Goal: Task Accomplishment & Management: Use online tool/utility

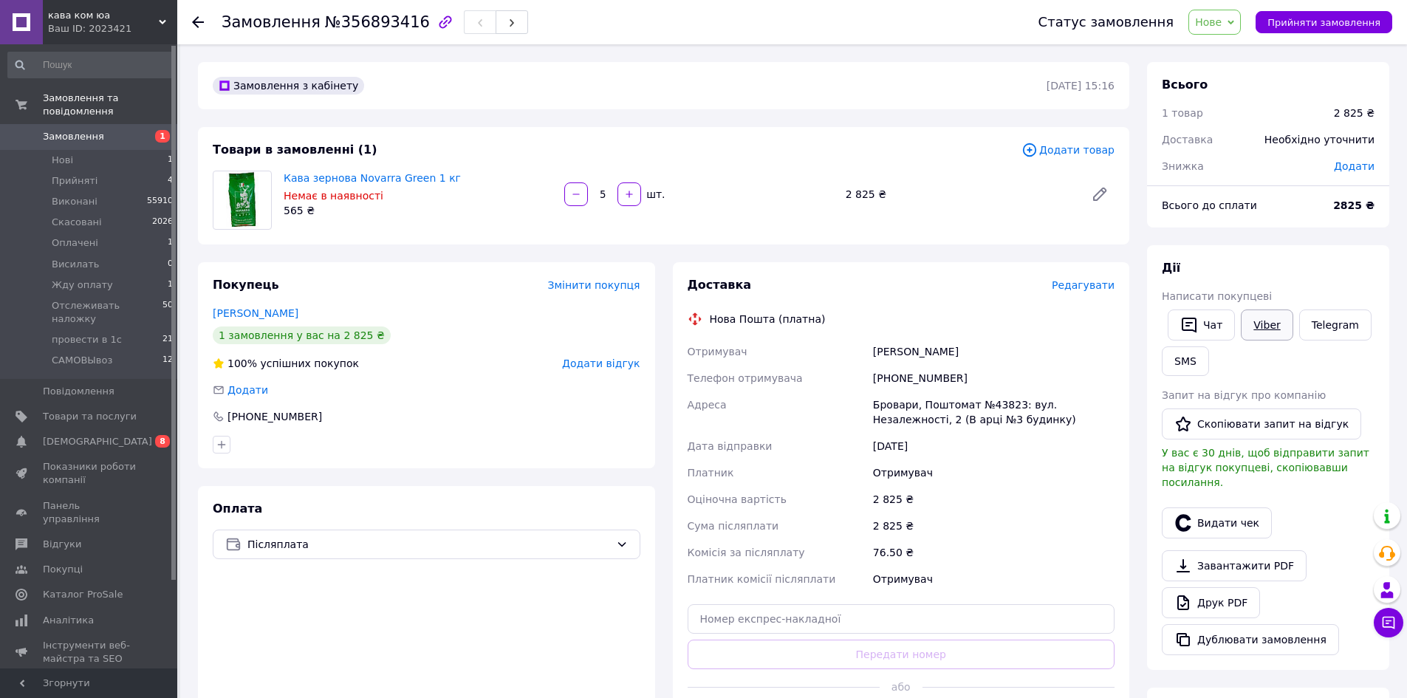
click at [1265, 324] on link "Viber" at bounding box center [1266, 324] width 52 height 31
click at [1213, 589] on link "Друк PDF" at bounding box center [1210, 602] width 98 height 31
click at [1266, 330] on link "Viber" at bounding box center [1266, 324] width 52 height 31
click at [1087, 285] on span "Редагувати" at bounding box center [1082, 285] width 63 height 12
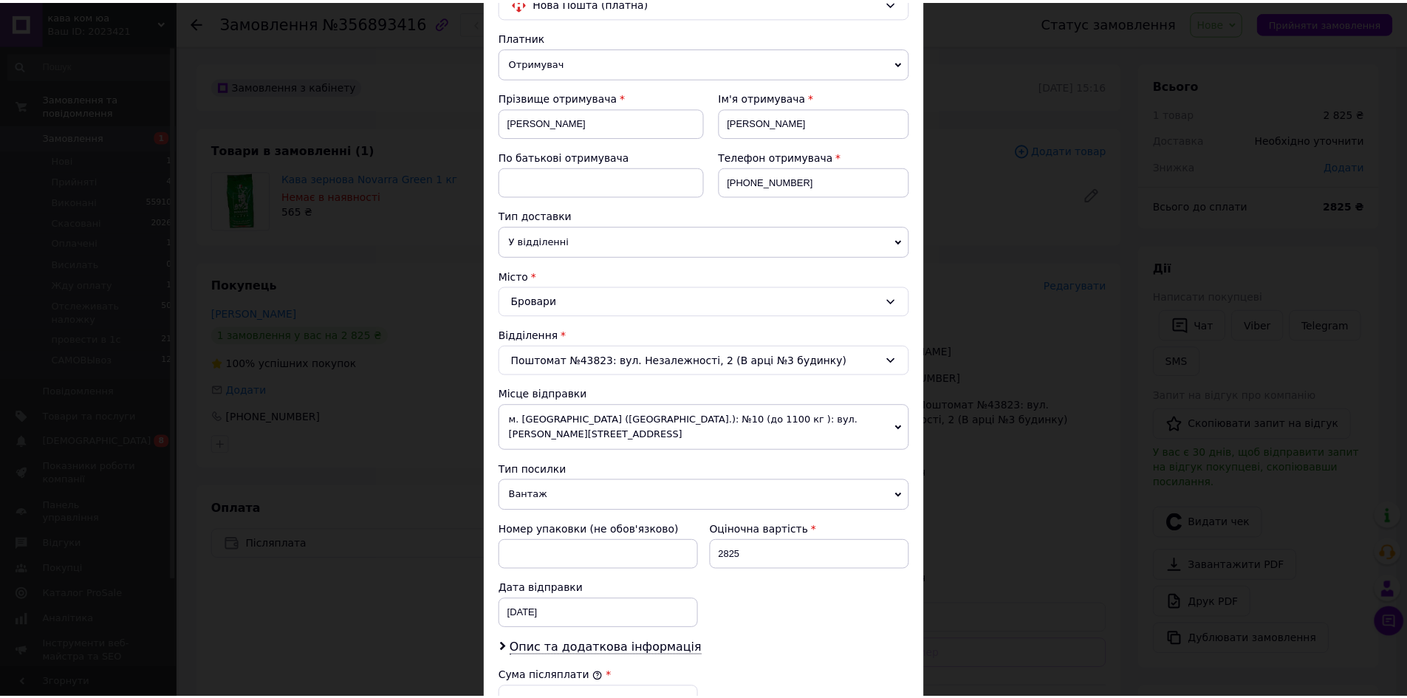
scroll to position [429, 0]
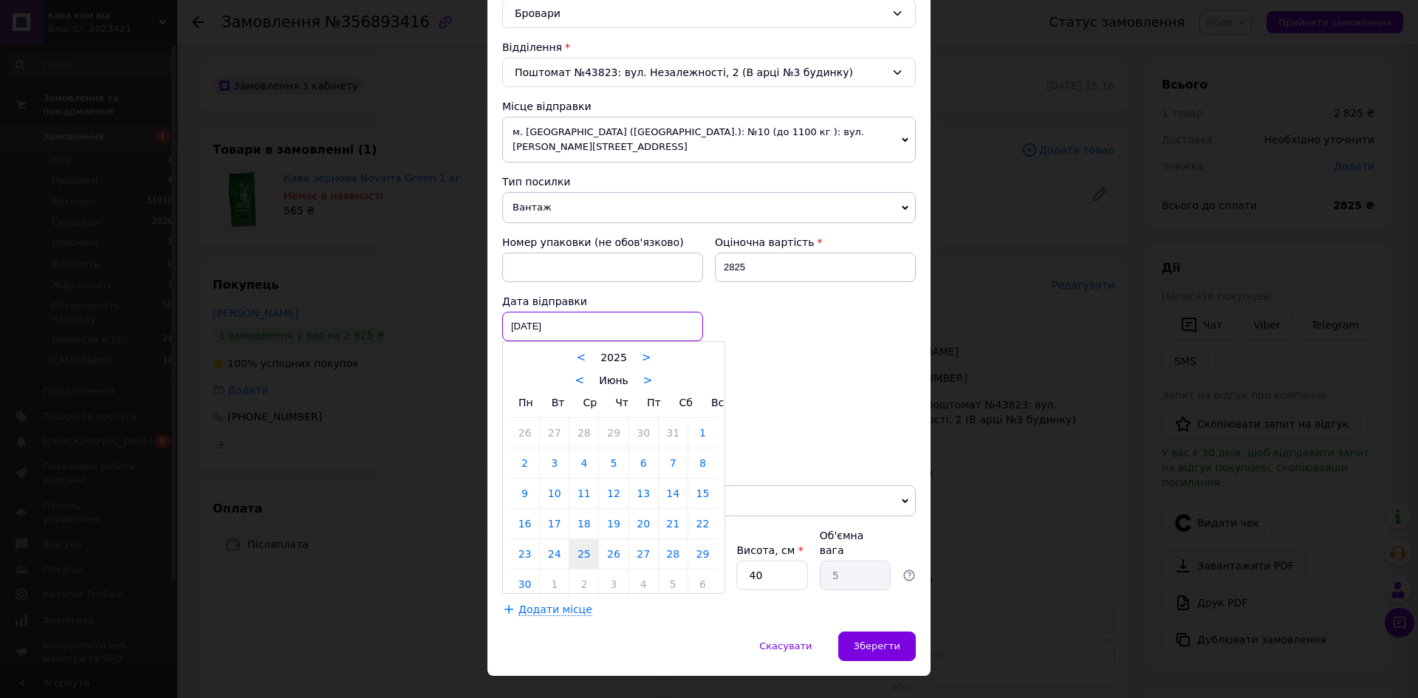
click at [552, 312] on div "[DATE] < 2025 > < Июнь > Пн Вт Ср Чт Пт Сб Вс 26 27 28 29 30 31 1 2 3 4 5 6 7 8…" at bounding box center [602, 327] width 201 height 30
click at [646, 374] on link ">" at bounding box center [648, 380] width 10 height 13
click at [557, 482] on link "12" at bounding box center [554, 493] width 29 height 30
type input "[DATE]"
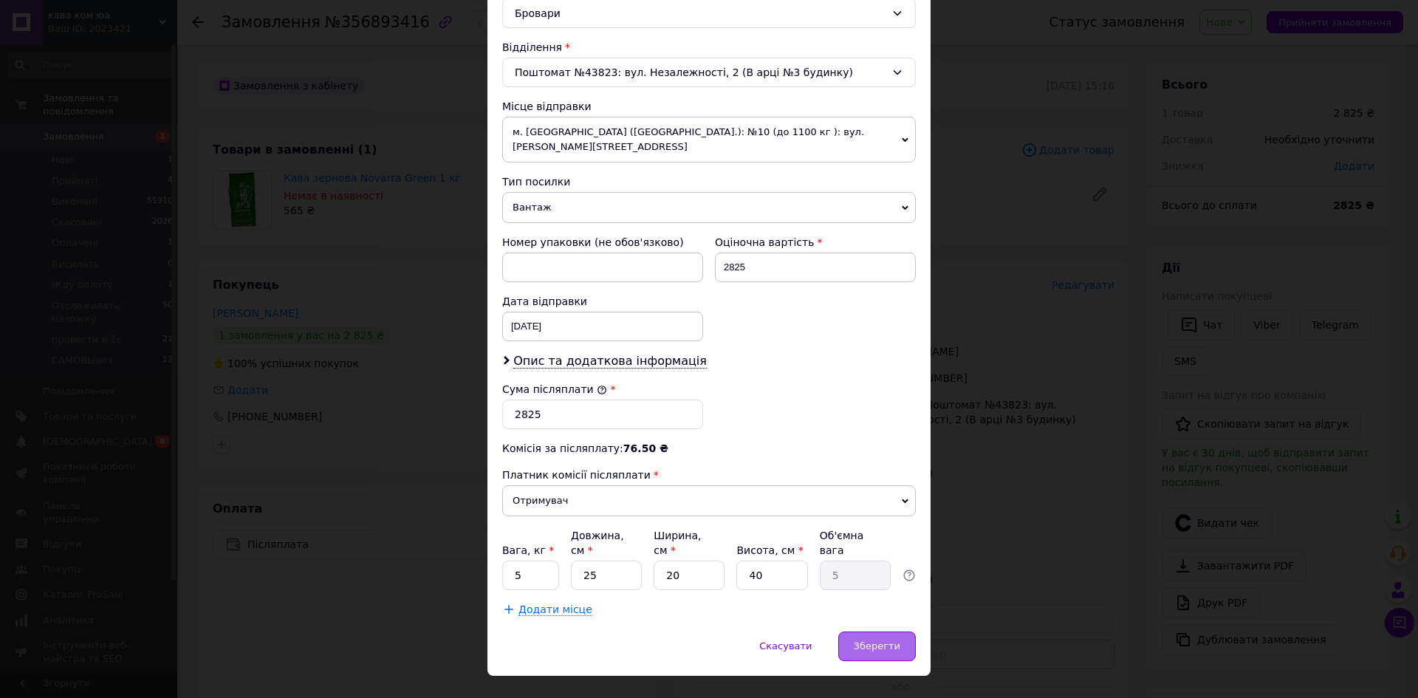
click at [871, 640] on span "Зберегти" at bounding box center [877, 645] width 47 height 11
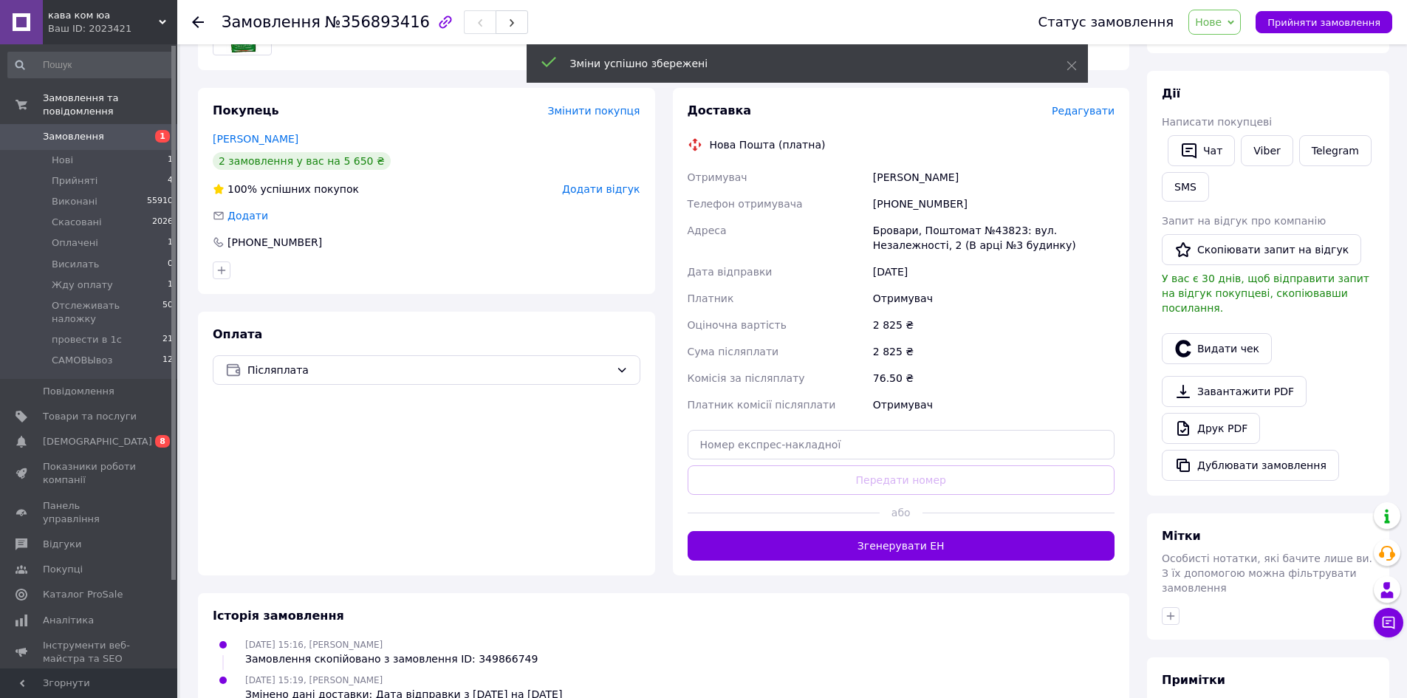
scroll to position [148, 0]
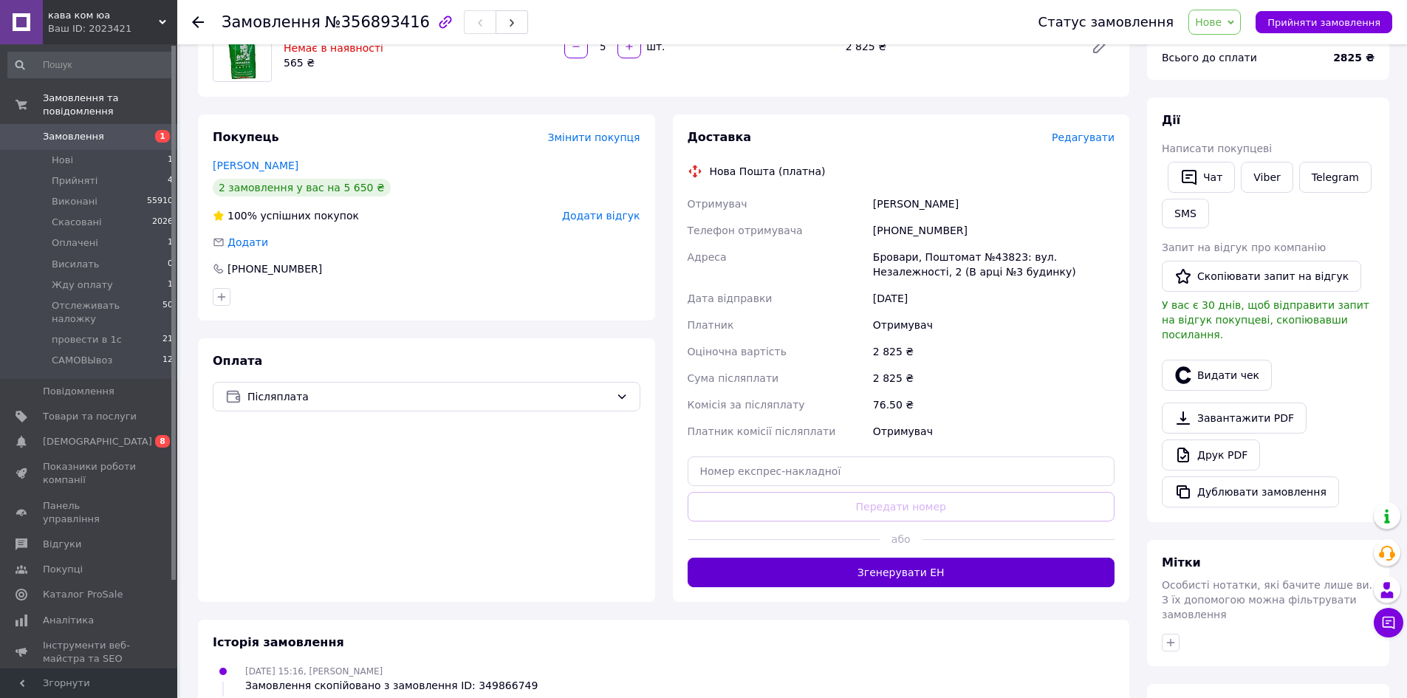
click at [907, 576] on button "Згенерувати ЕН" at bounding box center [901, 572] width 428 height 30
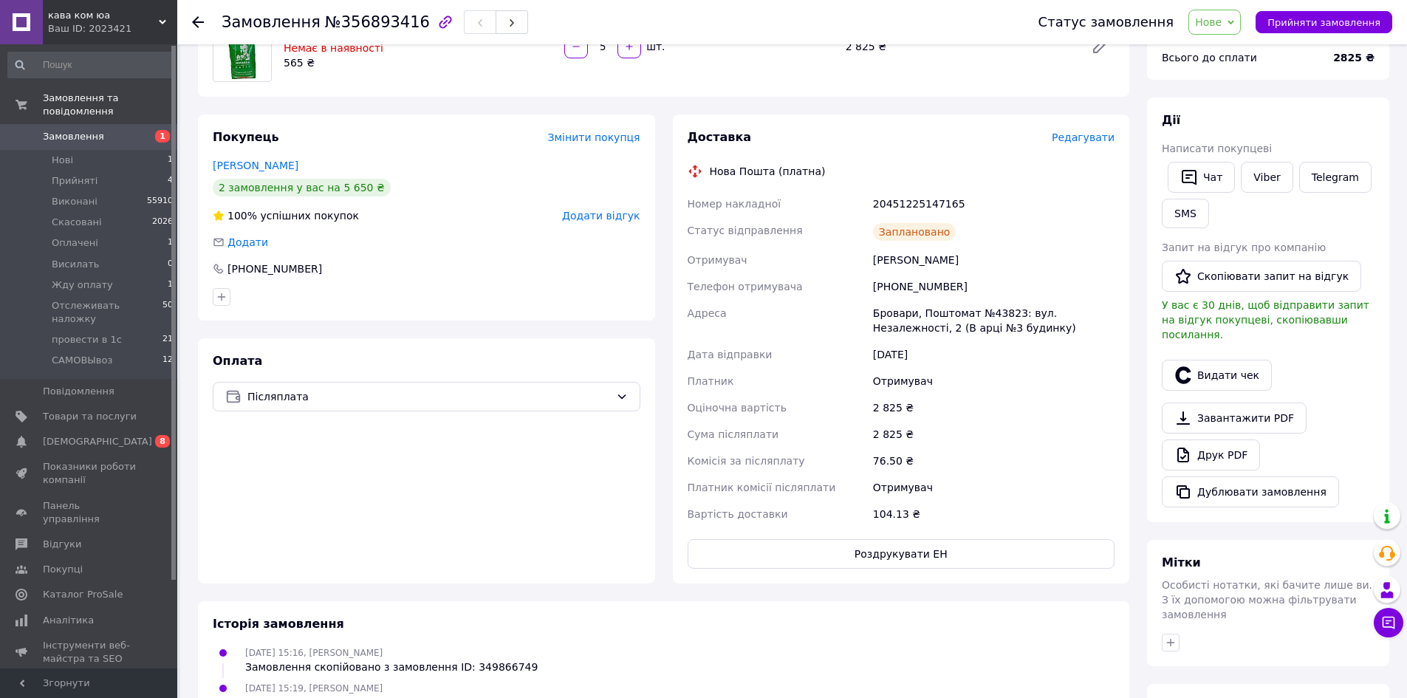
click at [911, 210] on div "20451225147165" at bounding box center [993, 204] width 247 height 27
click at [912, 208] on div "20451225147165" at bounding box center [993, 204] width 247 height 27
copy div "20451225147165"
click at [1274, 179] on link "Viber" at bounding box center [1266, 177] width 52 height 31
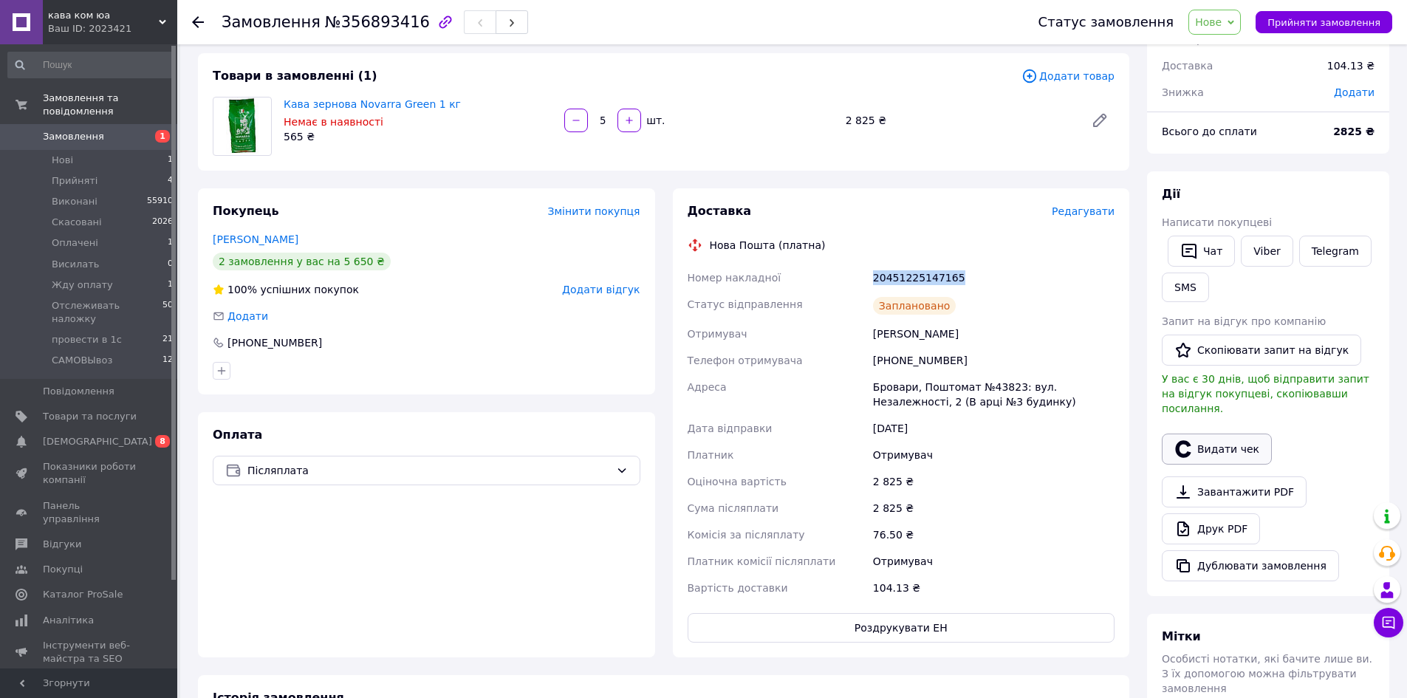
click at [1227, 436] on button "Видати чек" at bounding box center [1216, 448] width 110 height 31
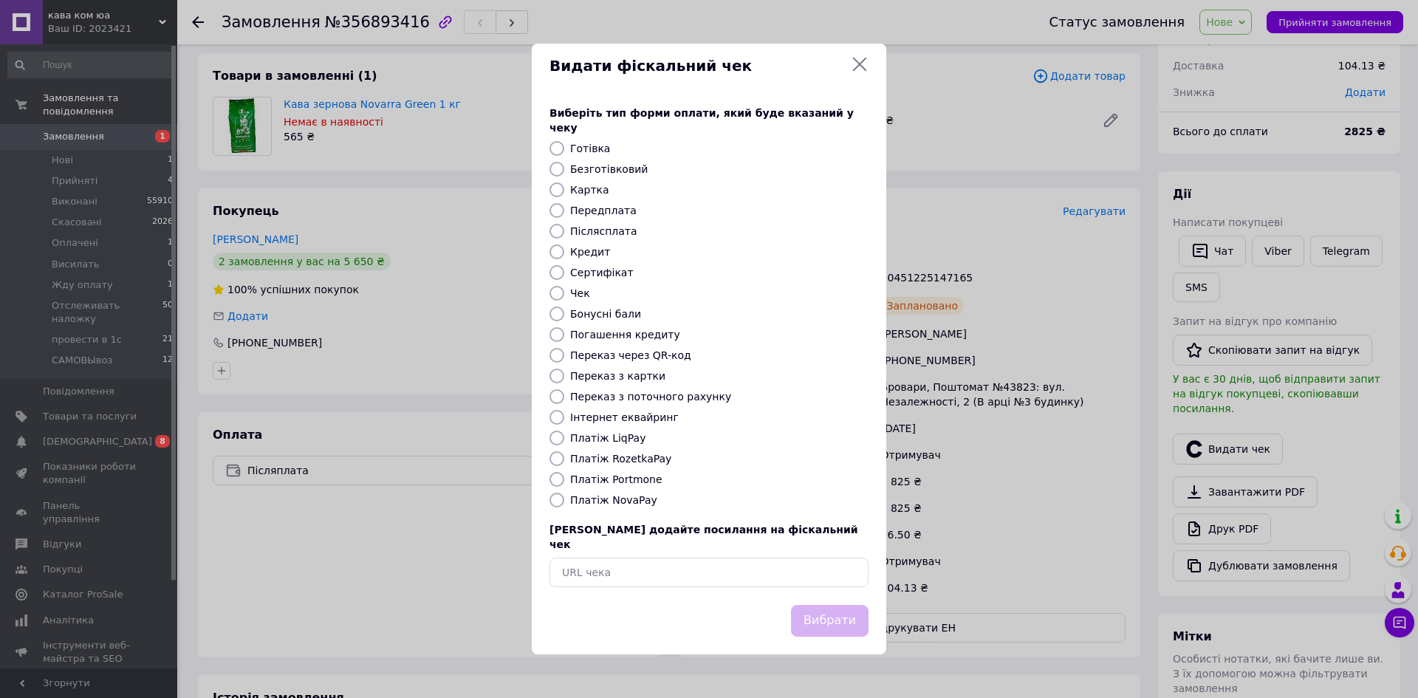
click at [1040, 460] on div "Видати фіскальний чек Виберіть тип форми оплати, який буде вказаний у чеку Готі…" at bounding box center [709, 349] width 1418 height 698
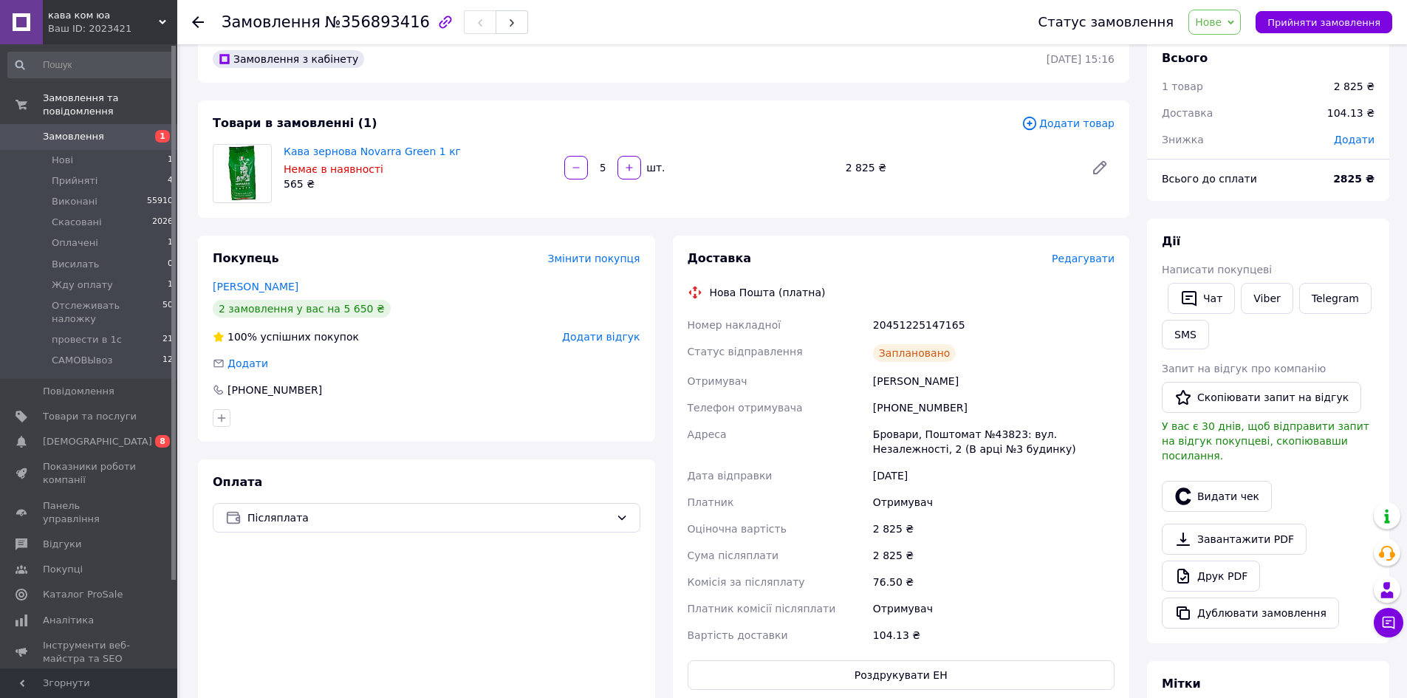
scroll to position [0, 0]
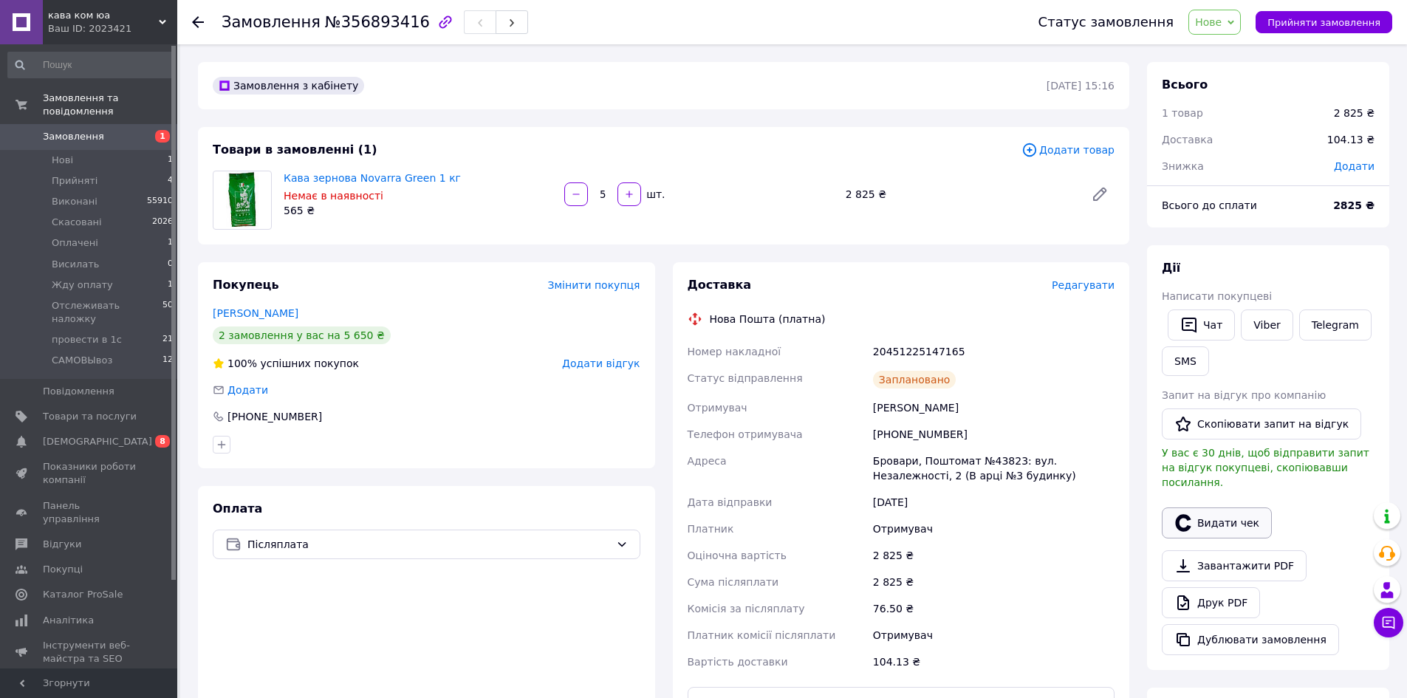
click at [1226, 507] on button "Видати чек" at bounding box center [1216, 522] width 110 height 31
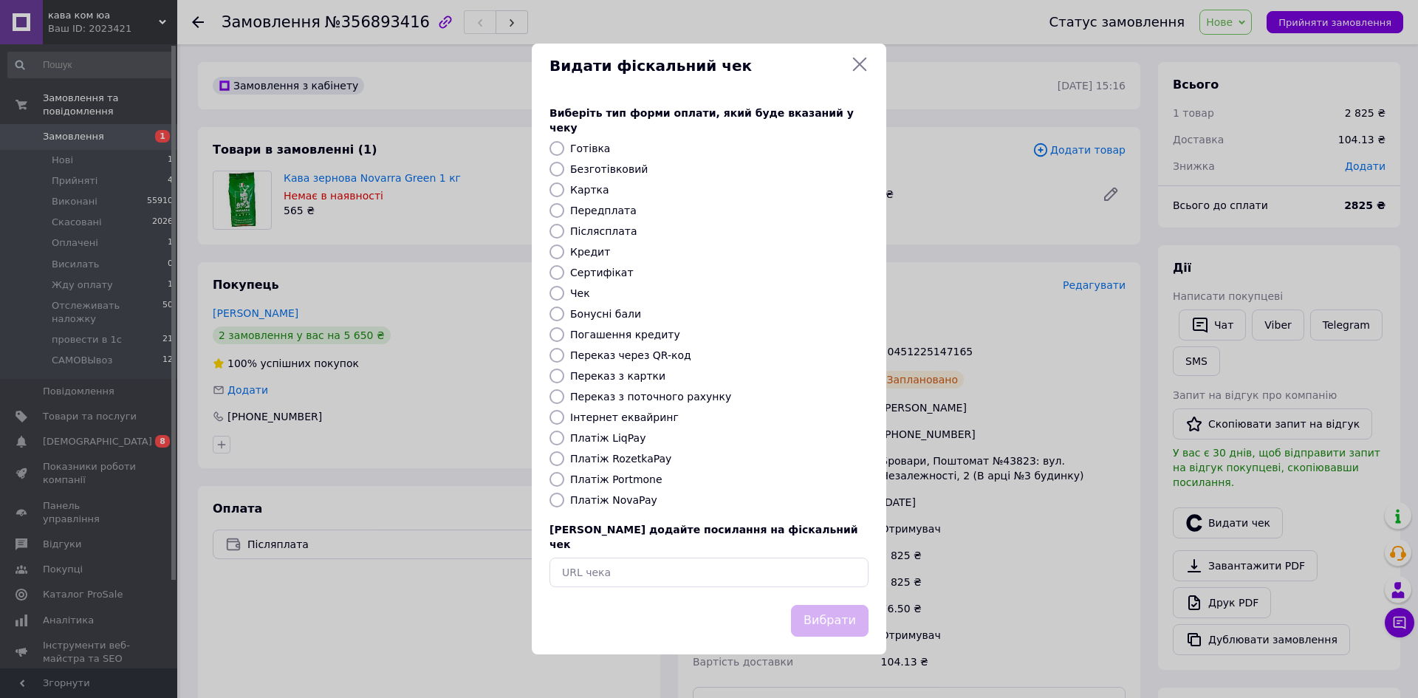
click at [588, 230] on label "Післясплата" at bounding box center [603, 231] width 67 height 12
click at [564, 230] on input "Післясплата" at bounding box center [556, 231] width 15 height 15
radio input "true"
click at [825, 605] on button "Вибрати" at bounding box center [830, 621] width 78 height 32
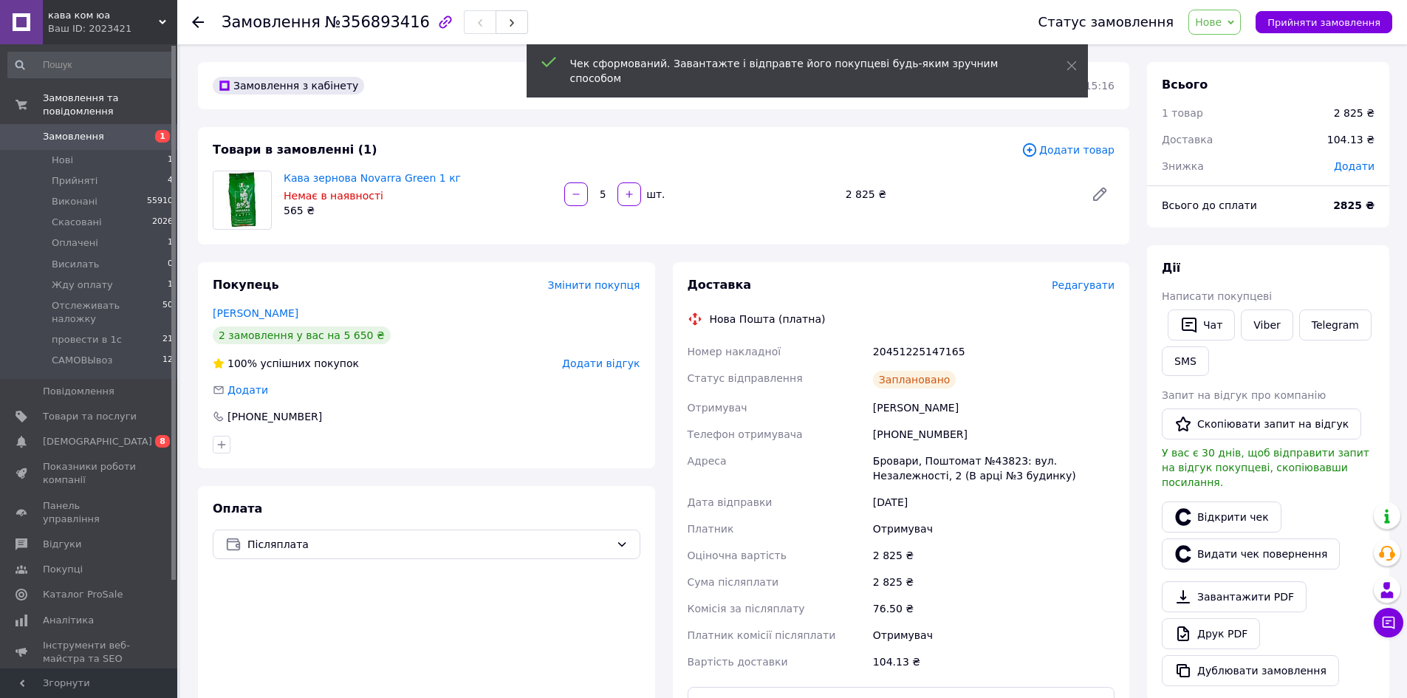
click at [1221, 27] on span "Нове" at bounding box center [1208, 22] width 27 height 12
click at [1257, 123] on li "Отслеживать наложку" at bounding box center [1254, 124] width 130 height 22
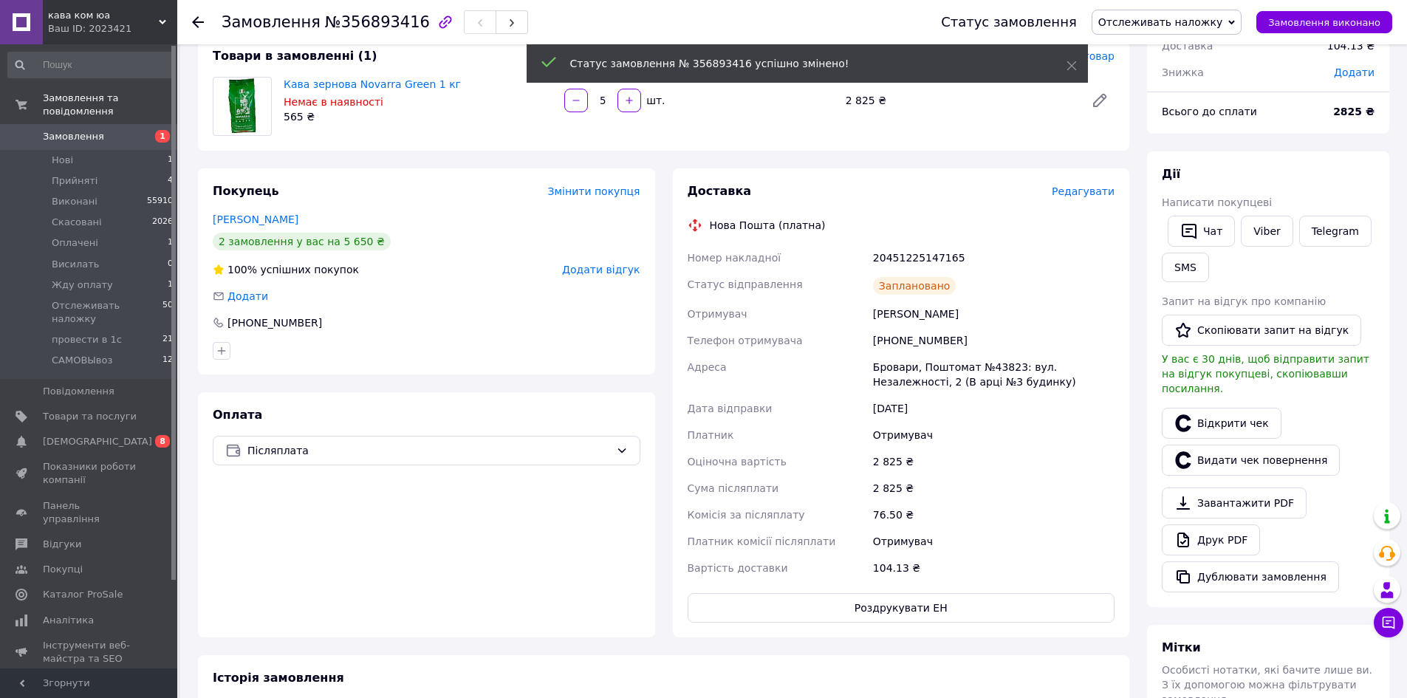
scroll to position [222, 0]
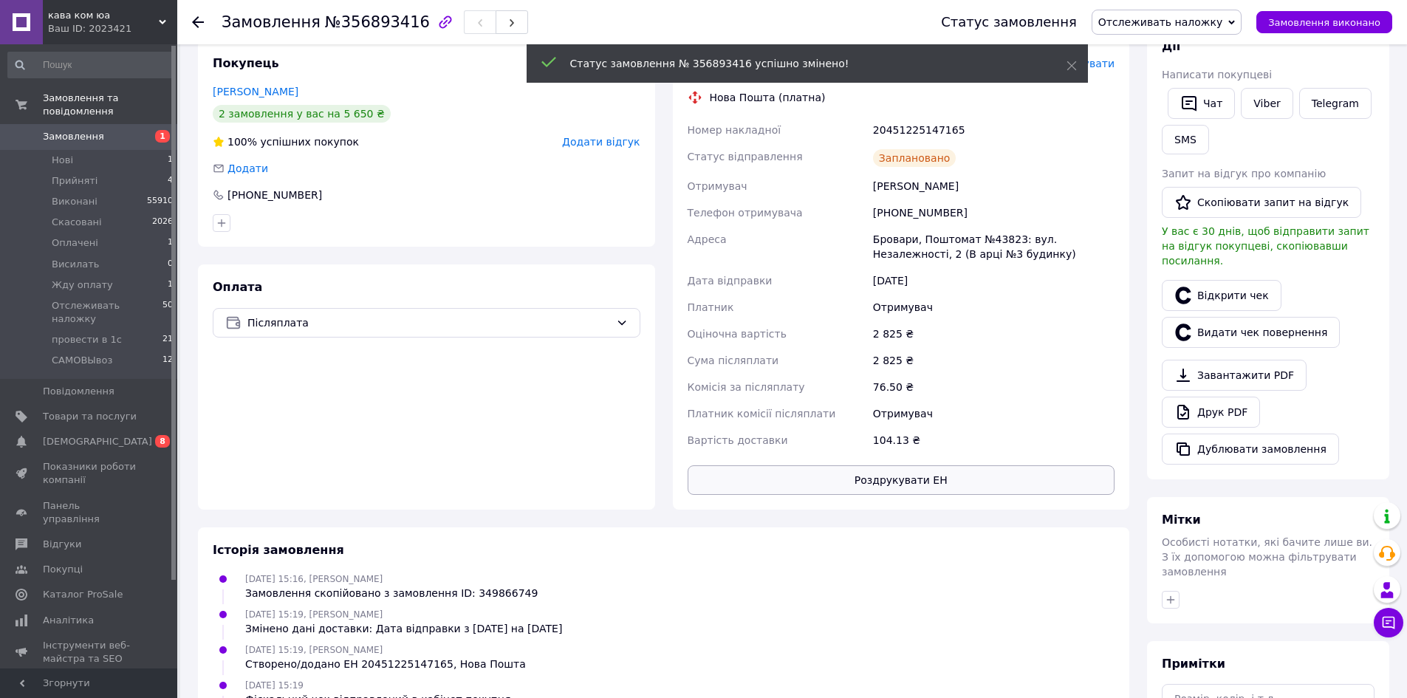
click at [920, 472] on button "Роздрукувати ЕН" at bounding box center [901, 480] width 428 height 30
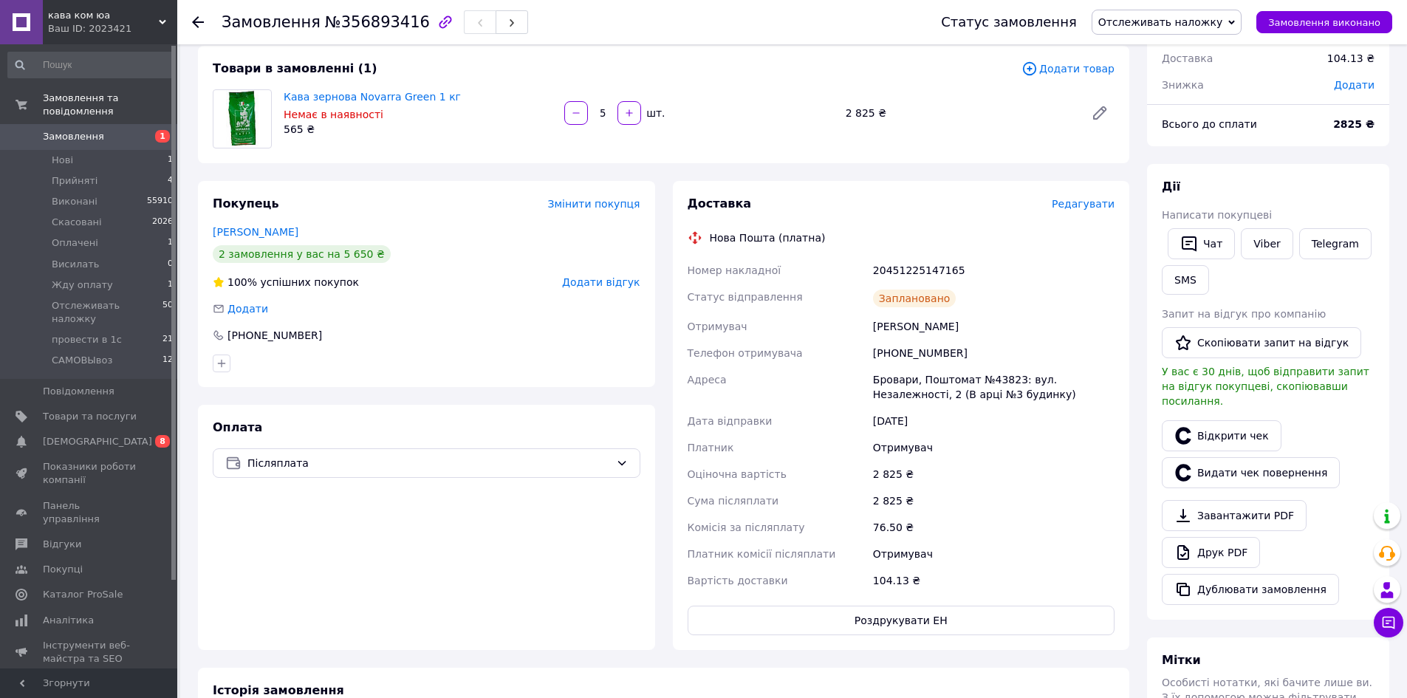
scroll to position [0, 0]
